Goal: Information Seeking & Learning: Find contact information

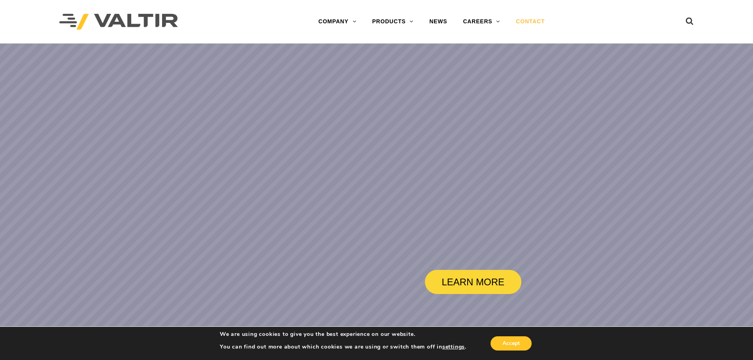
click at [524, 18] on link "CONTACT" at bounding box center [530, 22] width 45 height 16
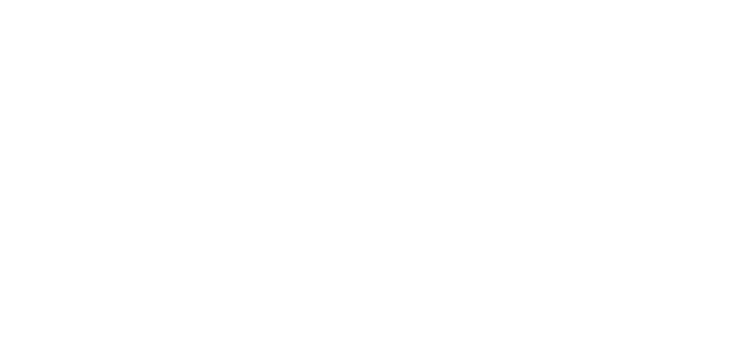
scroll to position [316, 0]
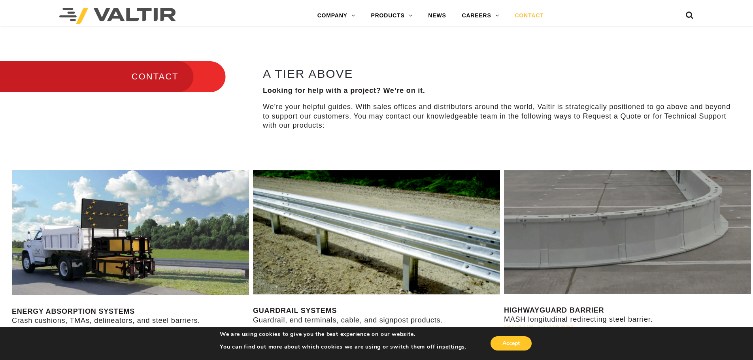
click at [290, 39] on div "CONTACT A TIER ABOVE Looking for help with a project? We’re on it. We’re your h…" at bounding box center [376, 94] width 753 height 125
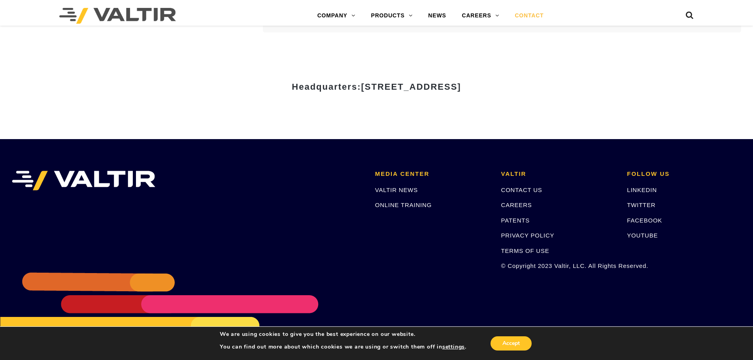
scroll to position [1101, 0]
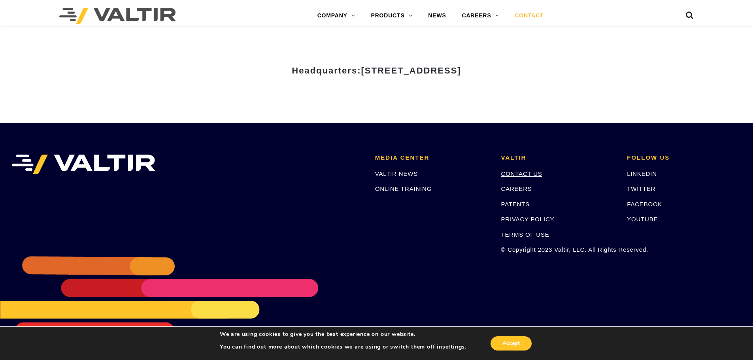
click at [531, 175] on link "CONTACT US" at bounding box center [521, 173] width 41 height 7
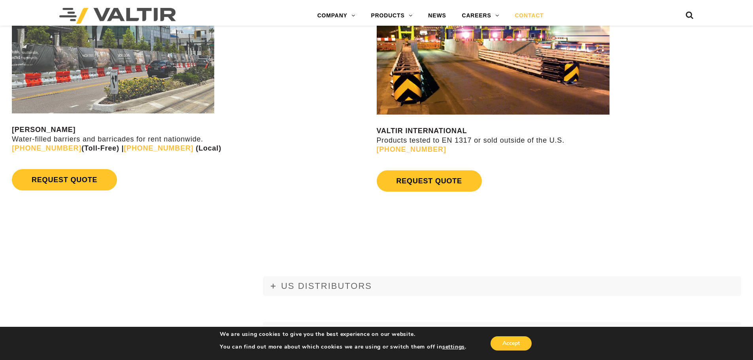
scroll to position [948, 0]
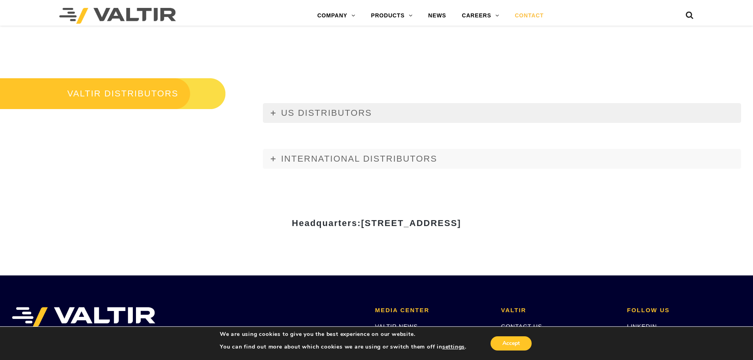
click at [277, 111] on link "US DISTRIBUTORS" at bounding box center [502, 113] width 478 height 20
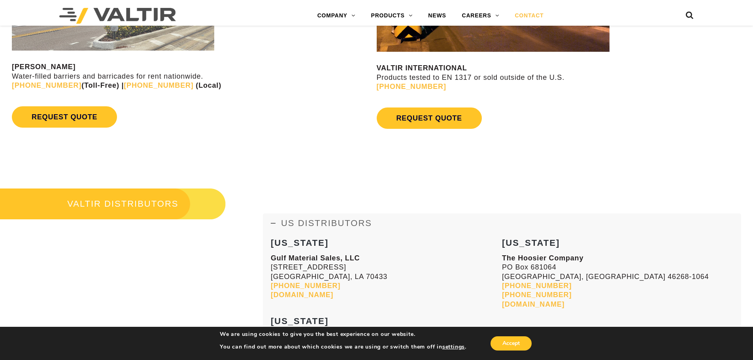
scroll to position [843, 0]
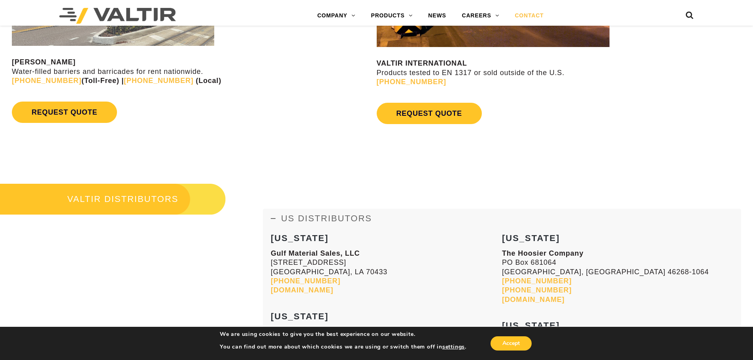
click at [283, 220] on span "US DISTRIBUTORS" at bounding box center [326, 218] width 91 height 10
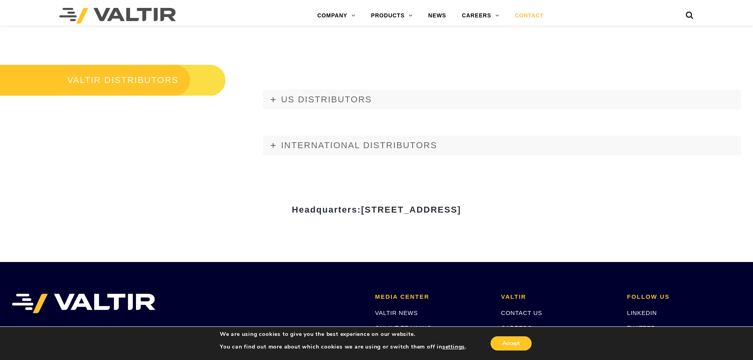
scroll to position [1101, 0]
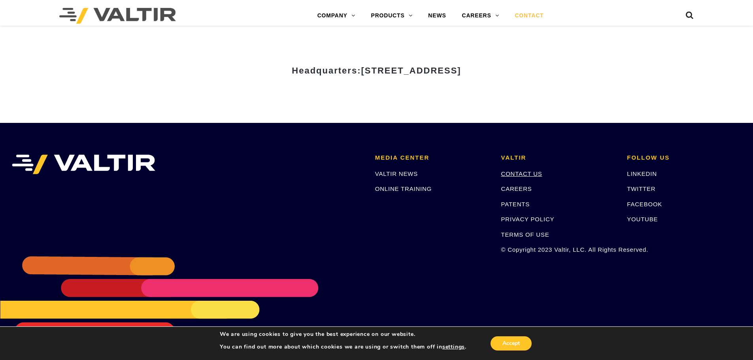
click at [508, 173] on link "CONTACT US" at bounding box center [521, 173] width 41 height 7
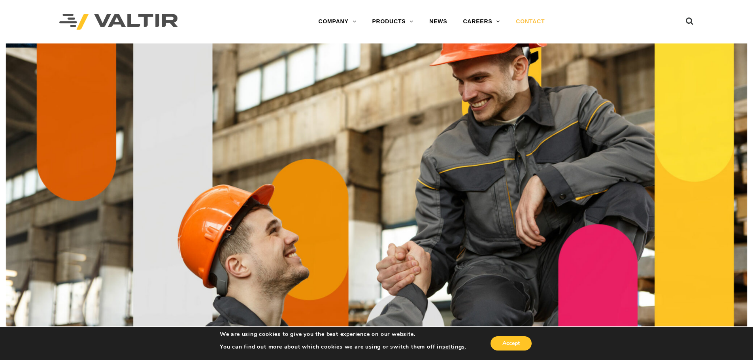
click at [518, 335] on div "Accept" at bounding box center [499, 343] width 67 height 17
click at [508, 344] on button "Accept" at bounding box center [510, 343] width 41 height 14
